Goal: Find specific page/section: Find specific page/section

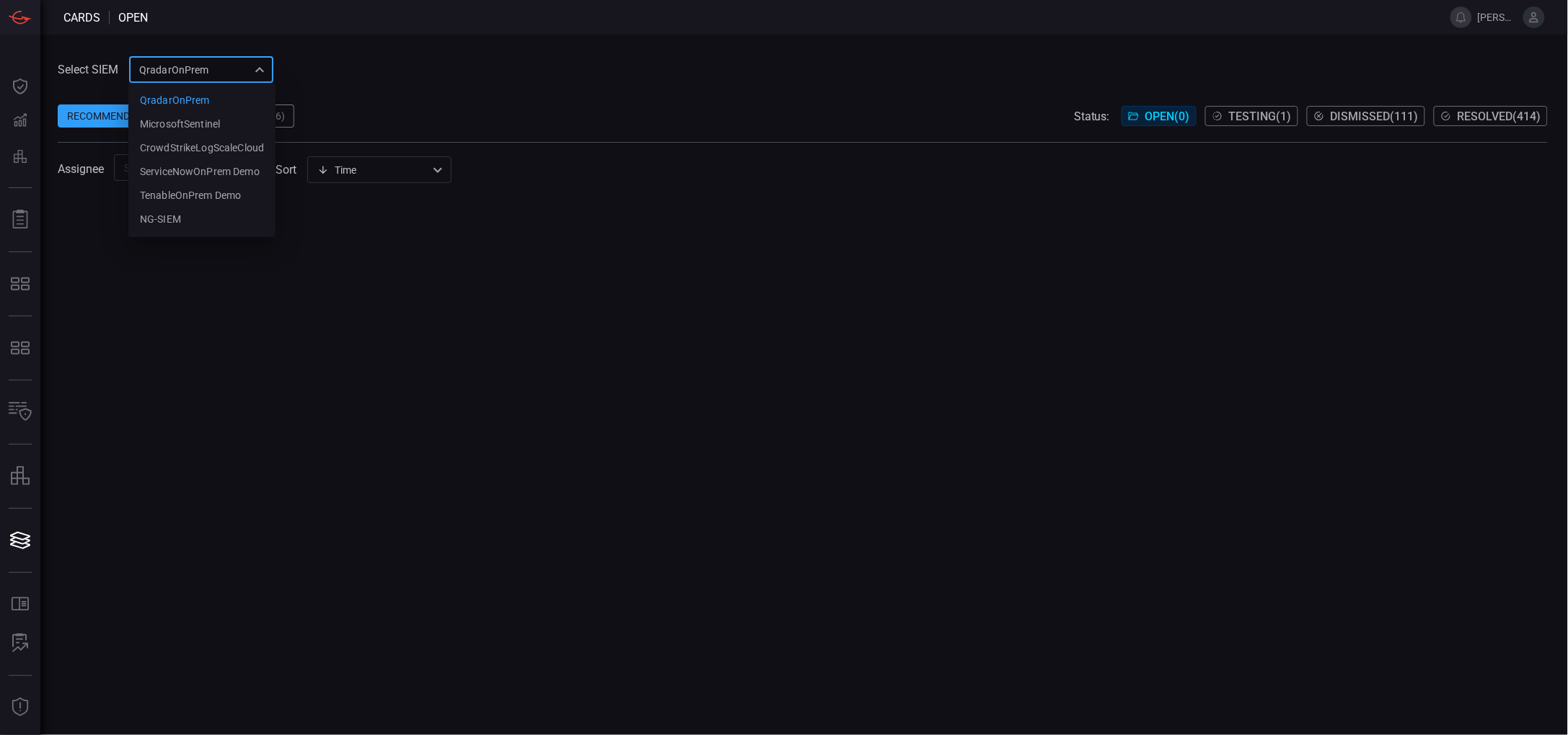
click at [240, 76] on div "QradarOnPrem 5aadb41e-e732-4a7a-884f-5c29e918b1b8 QradarOnPrem MicrosoftSentine…" at bounding box center [201, 69] width 144 height 27
click at [187, 217] on li "NG-SIEM" at bounding box center [201, 219] width 147 height 24
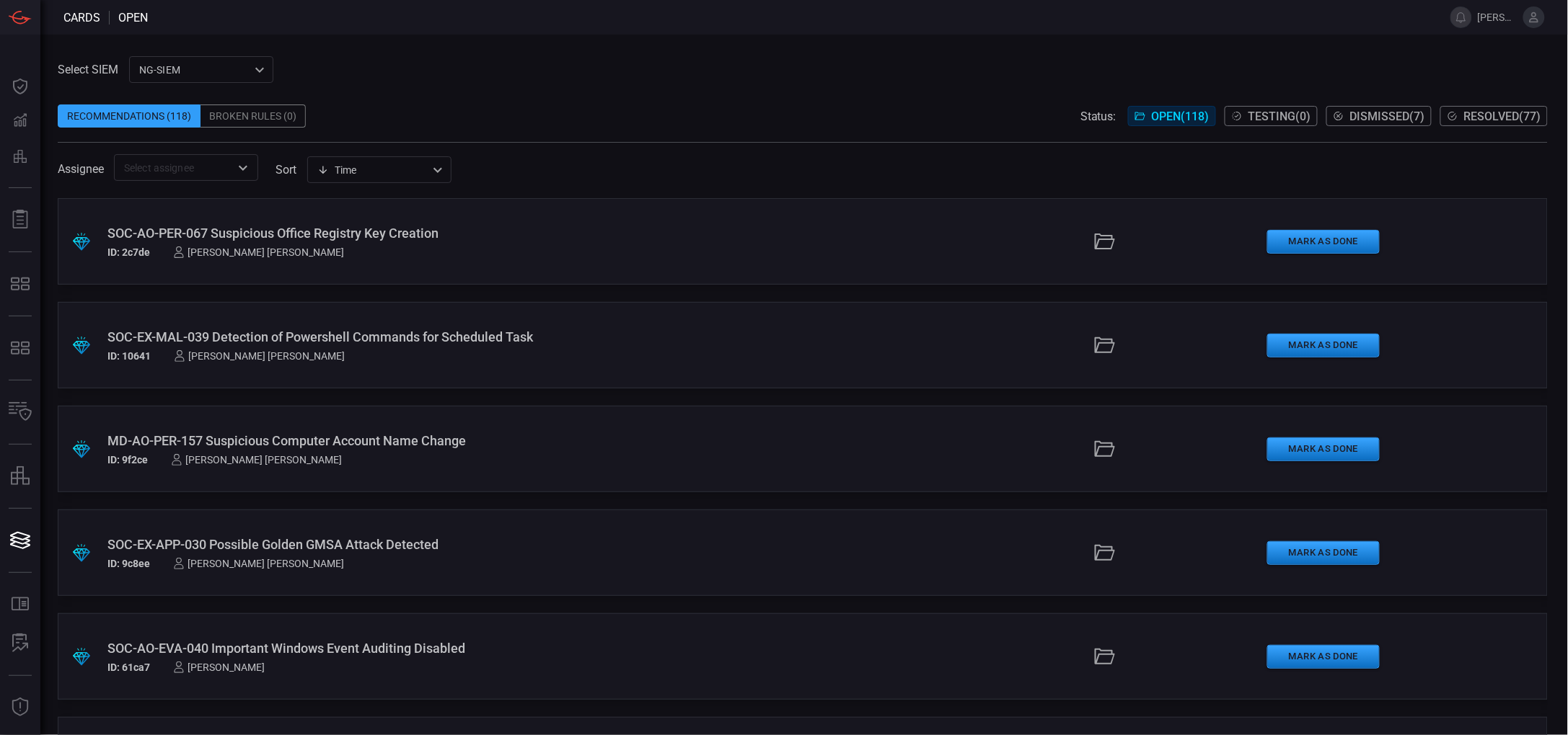
click at [435, 167] on div "Time visibleUpdateTime ​" at bounding box center [379, 169] width 144 height 27
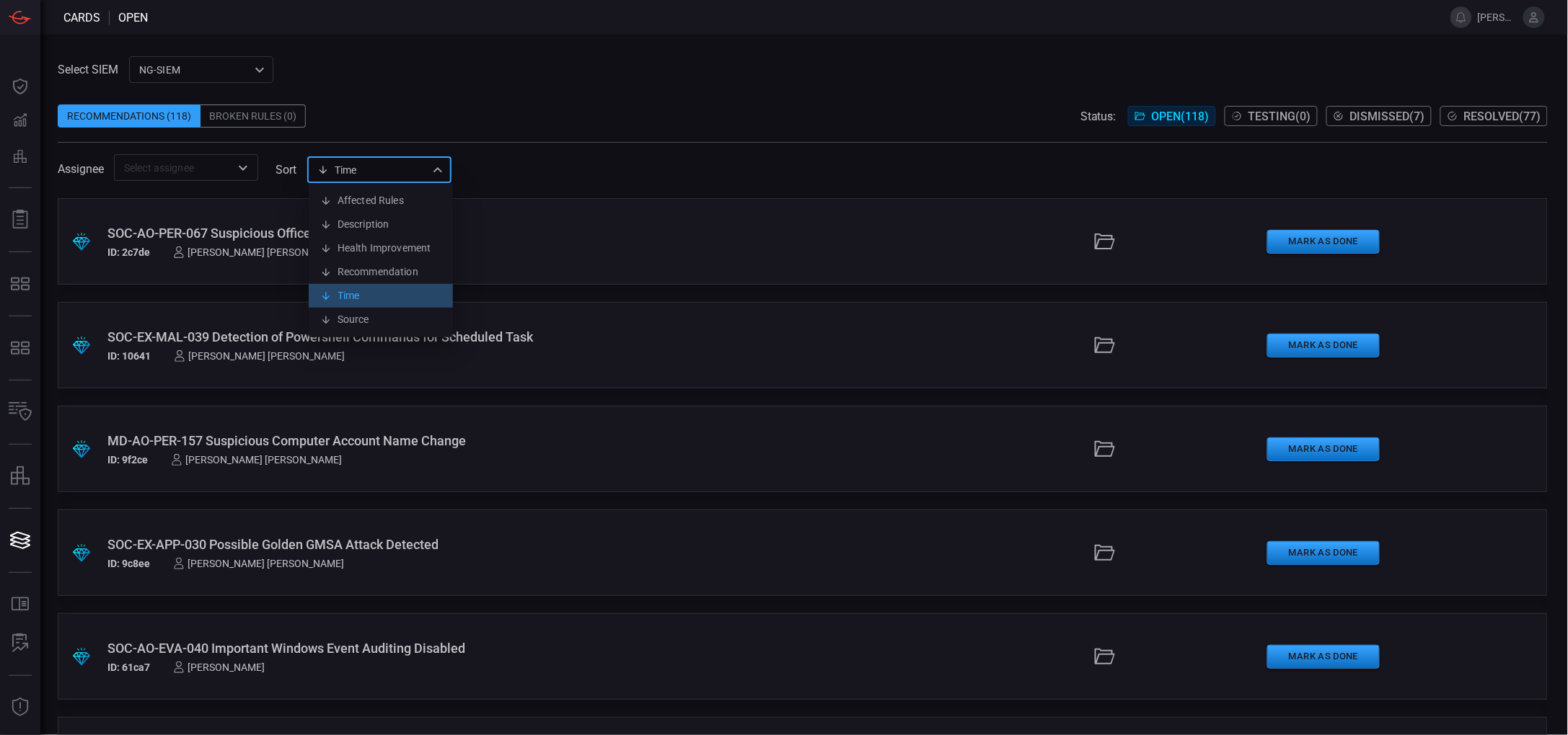
click at [359, 296] on li "Time" at bounding box center [380, 296] width 144 height 24
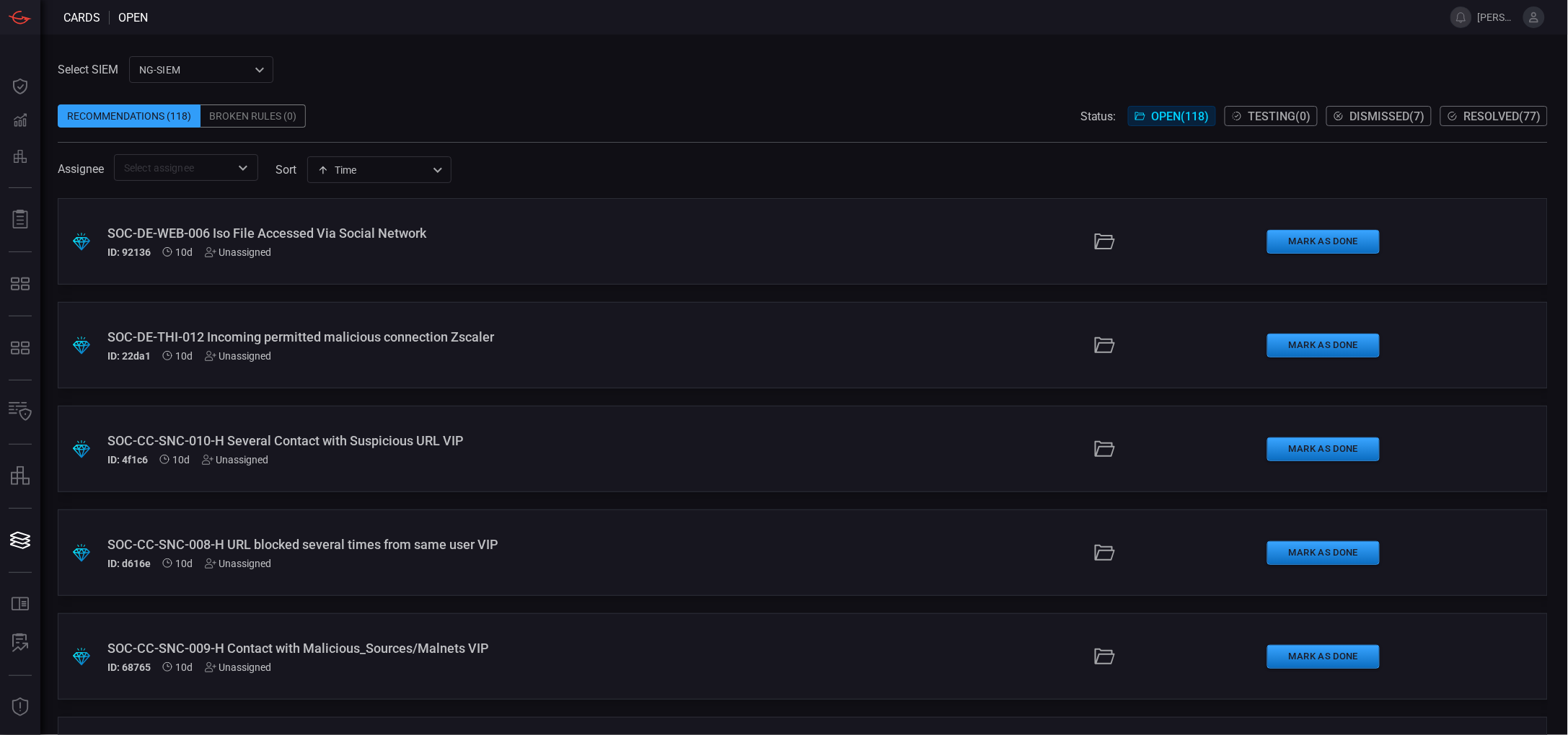
click at [433, 184] on span at bounding box center [803, 190] width 1490 height 17
click at [437, 174] on div "Time visibleUpdateTime ​" at bounding box center [379, 169] width 144 height 27
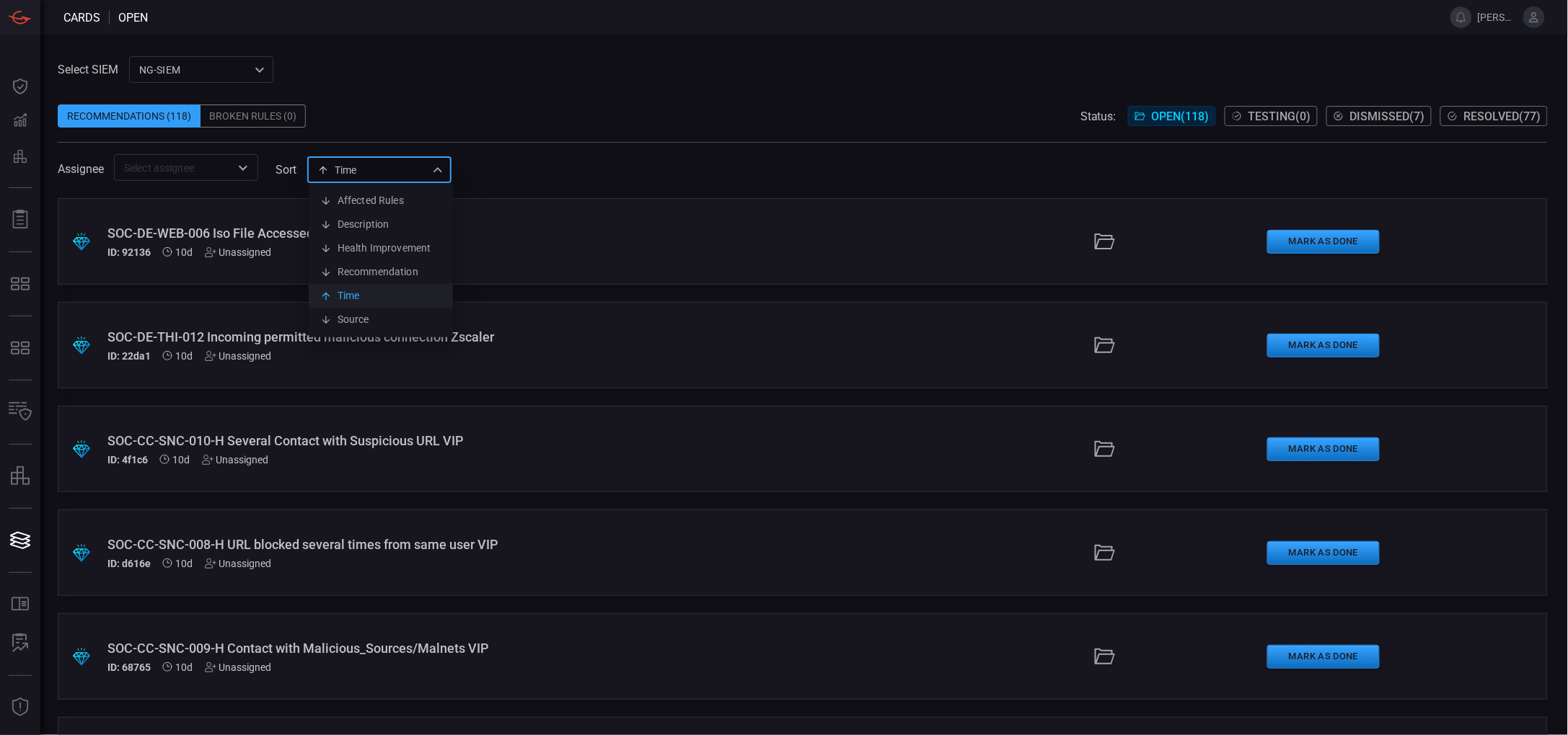
click at [355, 295] on li "Time" at bounding box center [380, 296] width 144 height 24
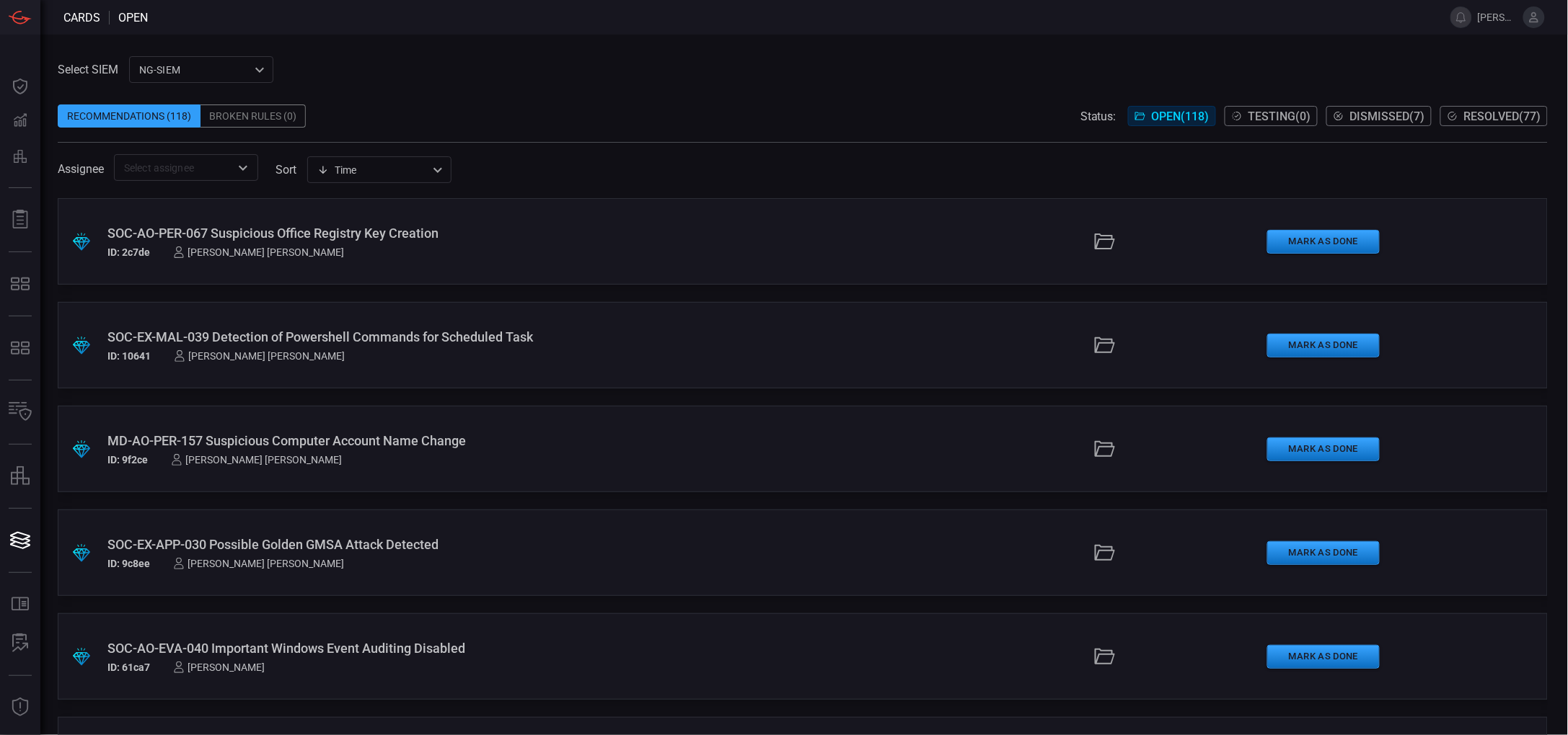
click at [407, 169] on div "Time visibleUpdateTime ​" at bounding box center [379, 169] width 144 height 27
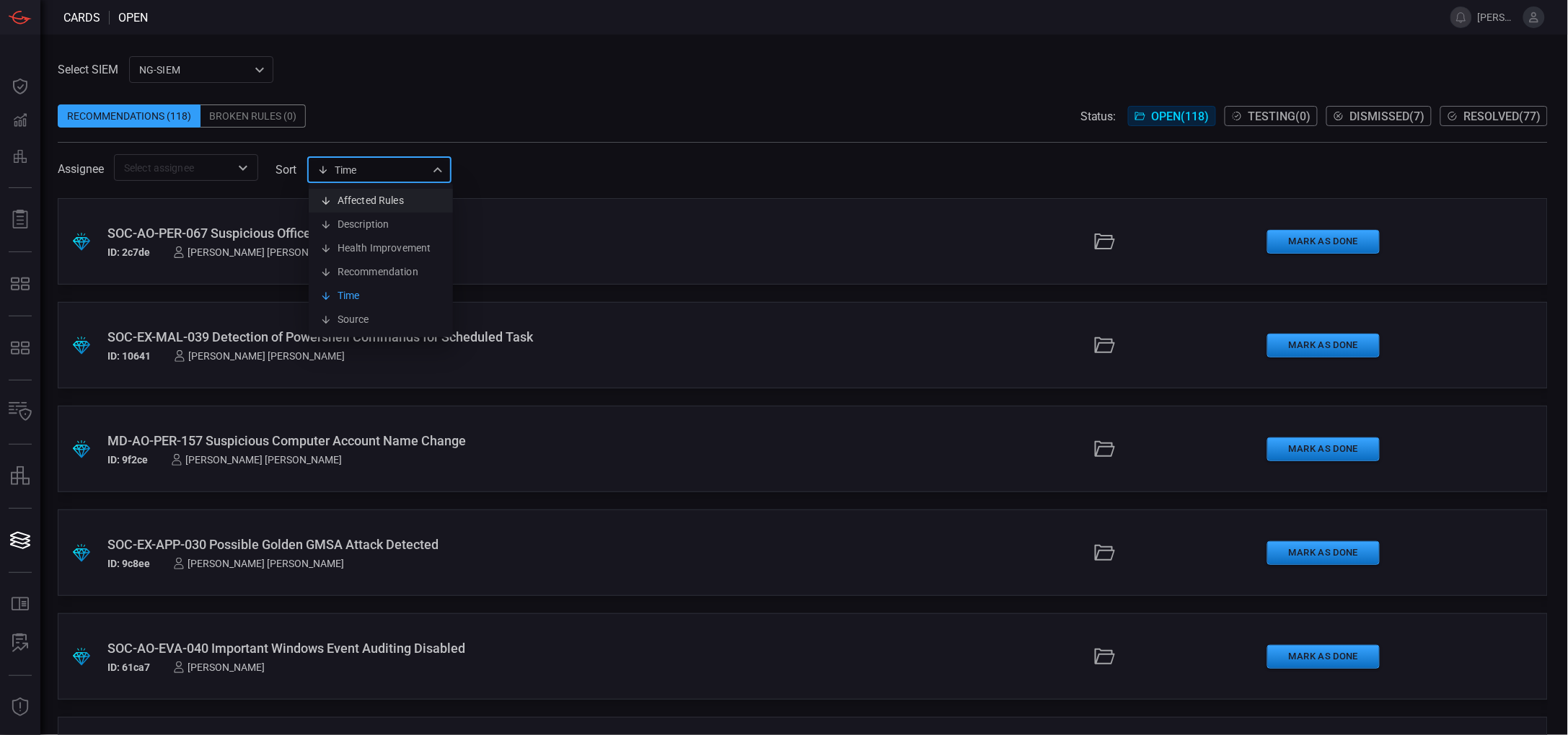
click at [366, 197] on li "Affected Rules" at bounding box center [380, 200] width 144 height 24
click at [384, 168] on div "Affected Rules affectedRules ​" at bounding box center [379, 169] width 144 height 27
click at [368, 224] on li "Description" at bounding box center [380, 224] width 144 height 24
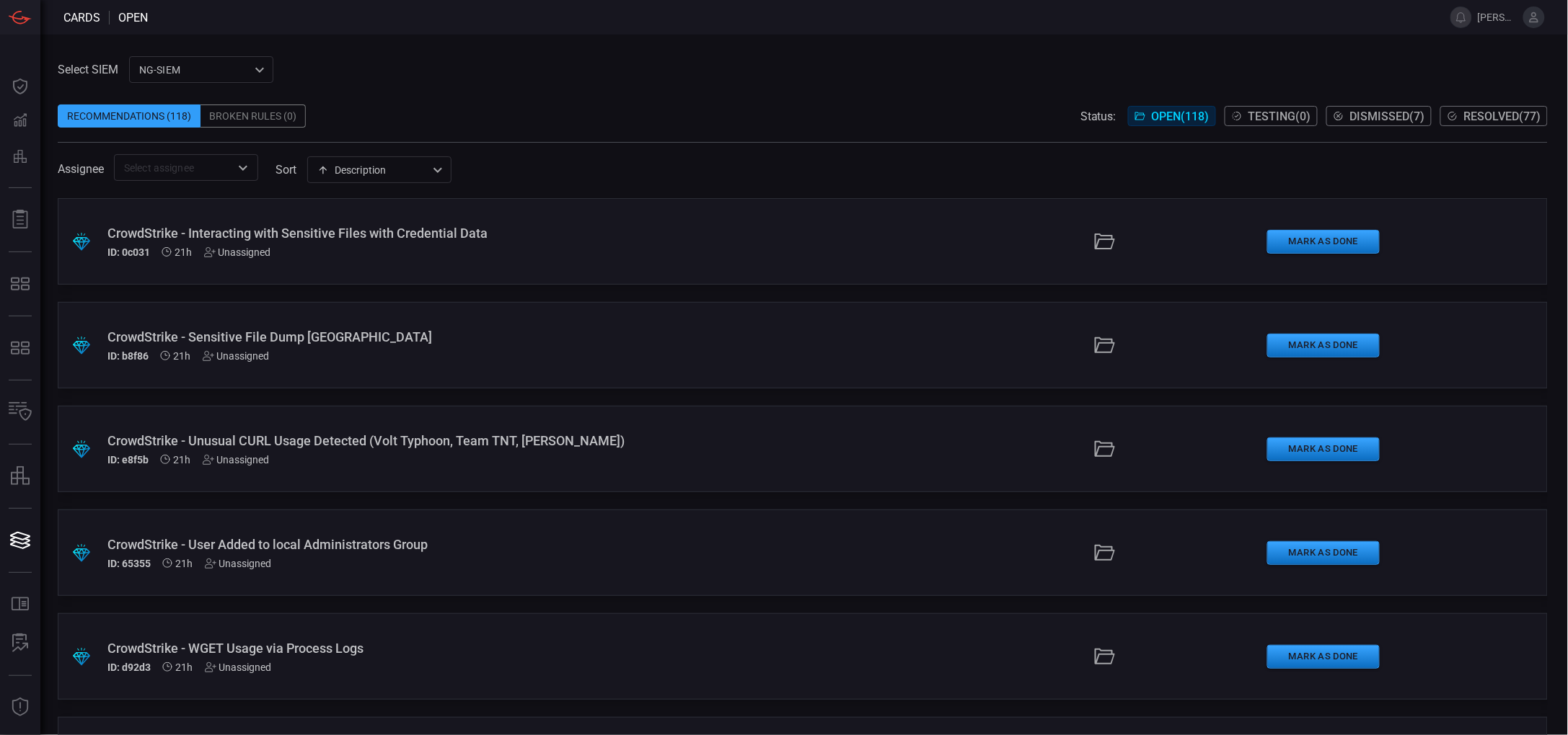
click at [429, 161] on div "Description description ​" at bounding box center [379, 169] width 144 height 27
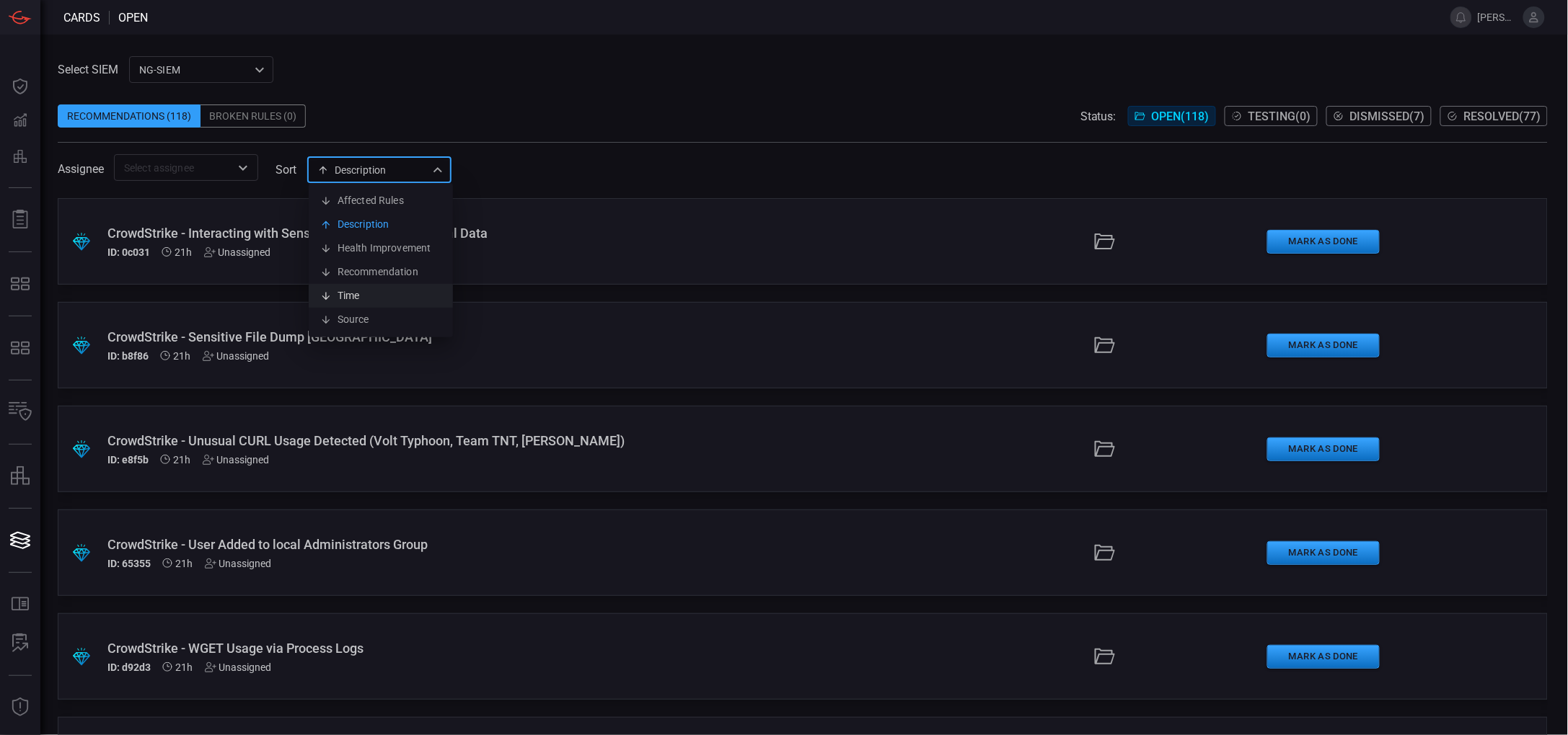
click at [388, 294] on li "Time" at bounding box center [380, 296] width 144 height 24
type input "visibleUpdateTime"
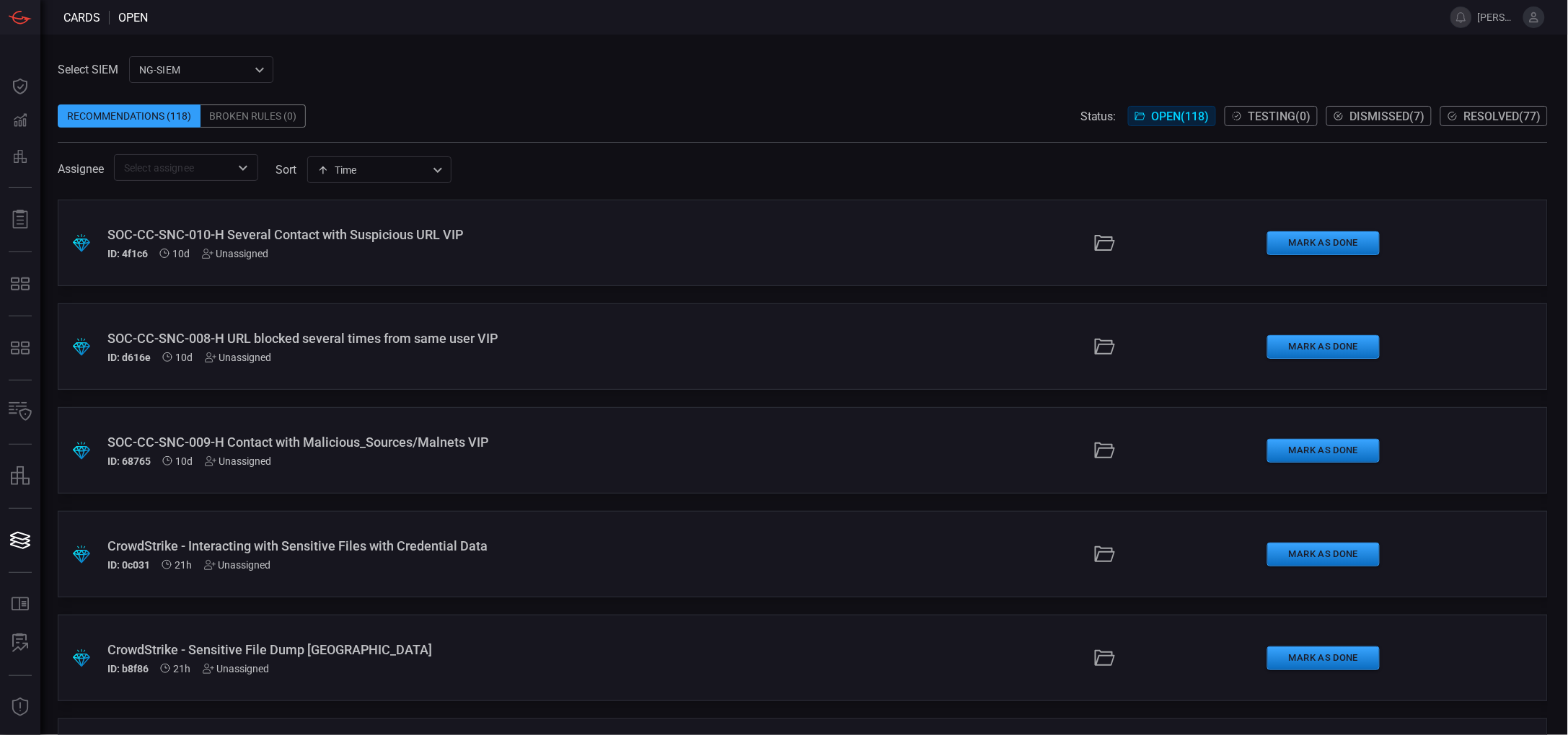
scroll to position [207, 0]
